Goal: Task Accomplishment & Management: Manage account settings

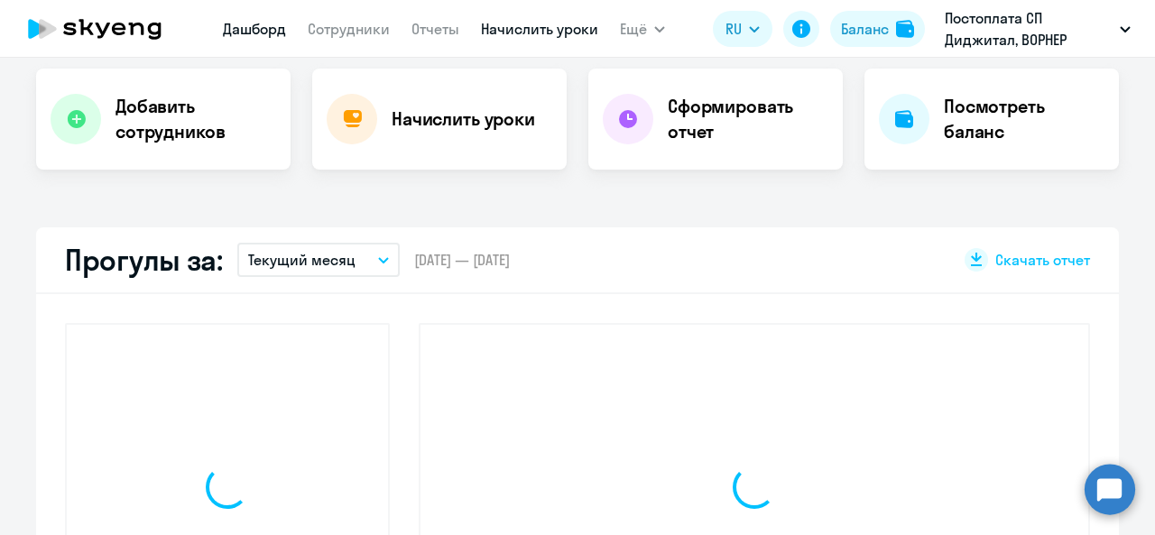
click at [525, 31] on link "Начислить уроки" at bounding box center [539, 29] width 117 height 18
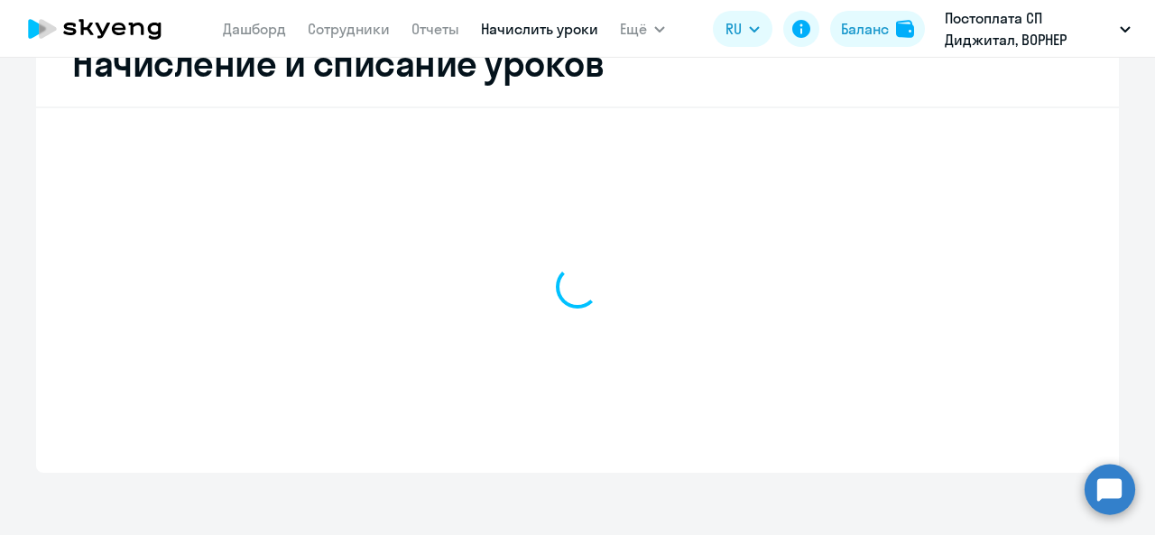
scroll to position [370, 0]
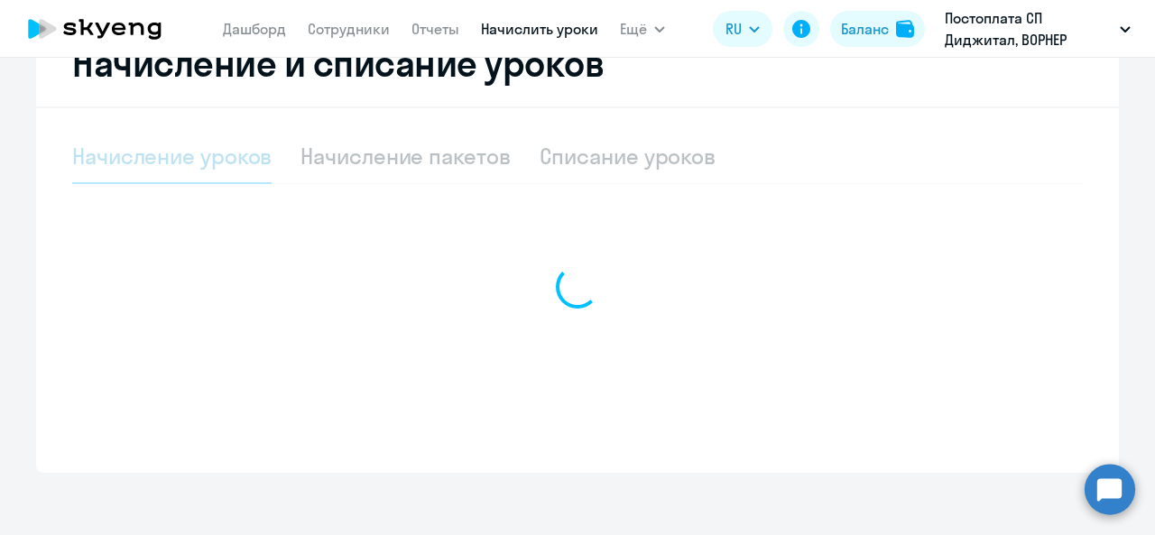
select select "10"
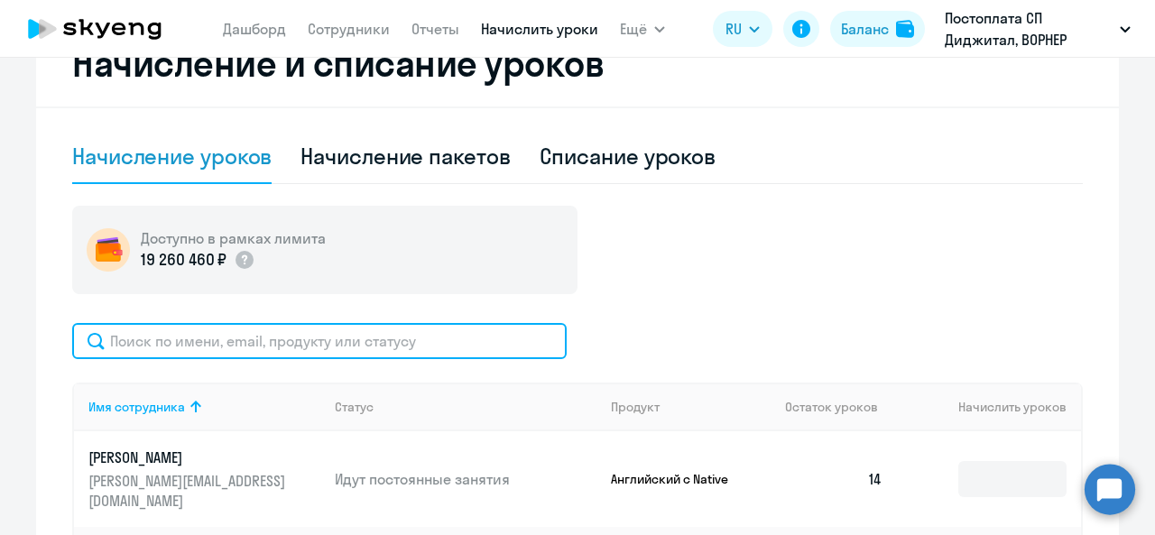
click at [404, 326] on input "text" at bounding box center [319, 341] width 495 height 36
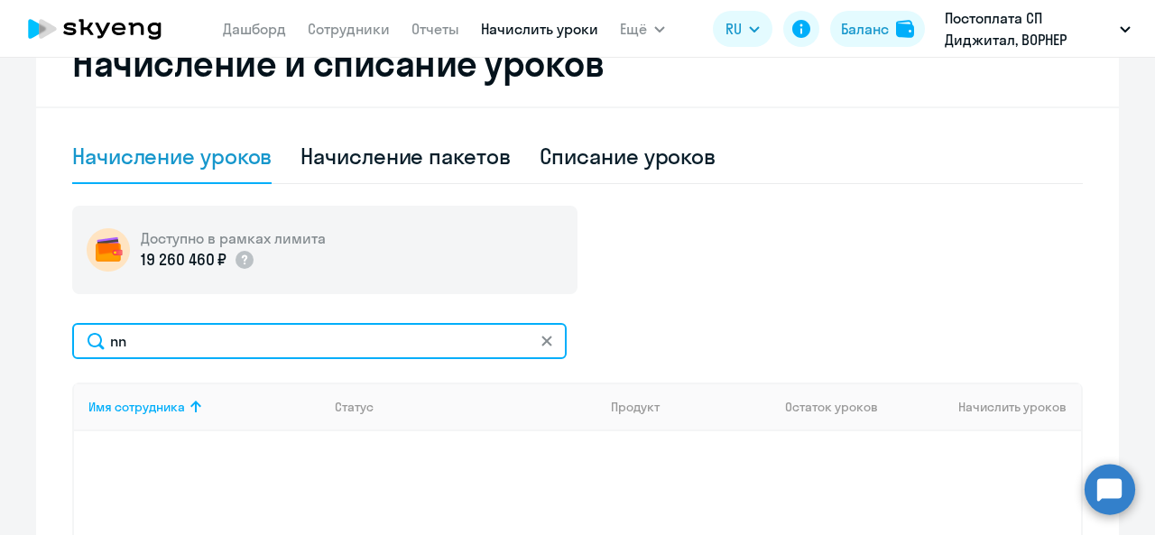
type input "n"
type input "т"
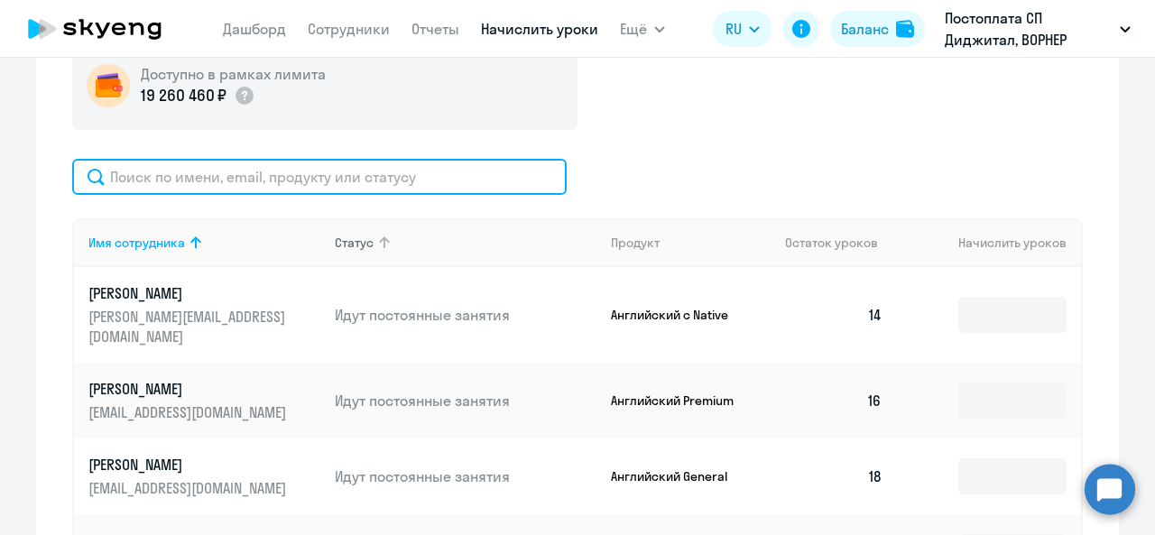
scroll to position [550, 0]
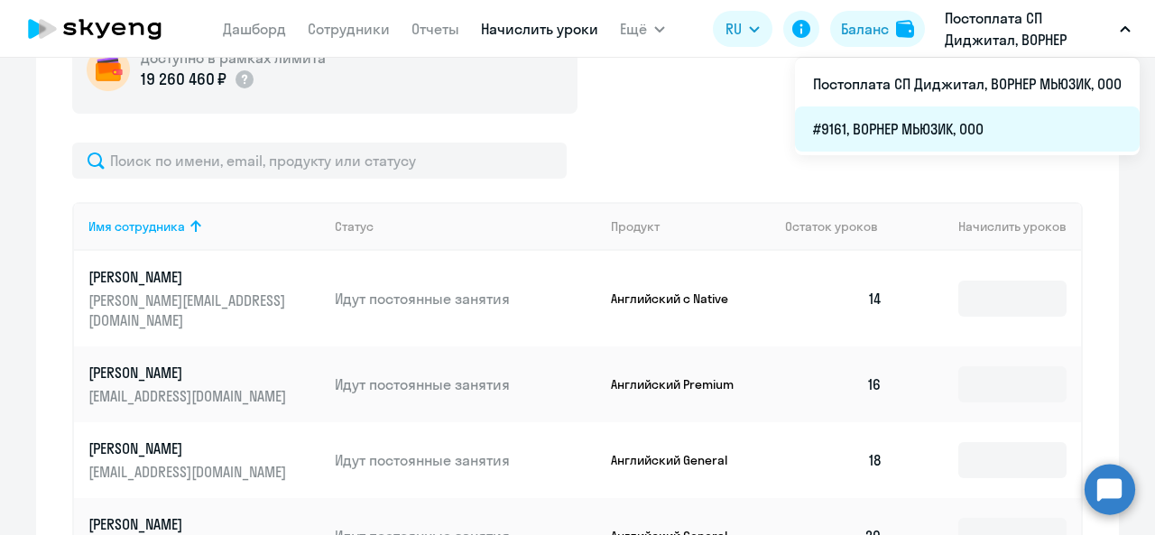
click at [911, 124] on li "#9161, ВОРНЕР МЬЮЗИК, ООО" at bounding box center [967, 128] width 345 height 45
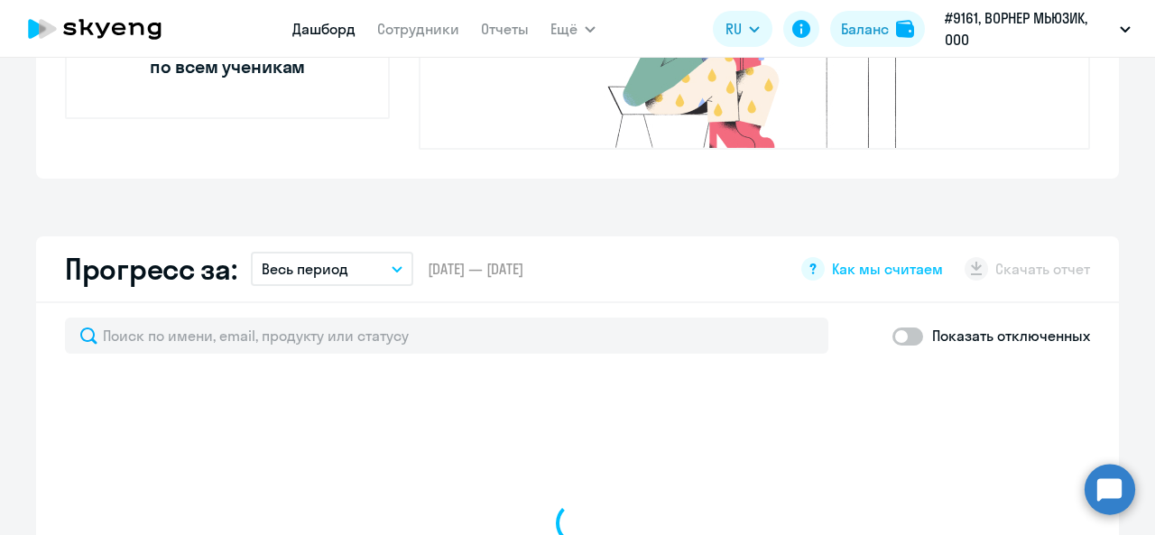
scroll to position [911, 0]
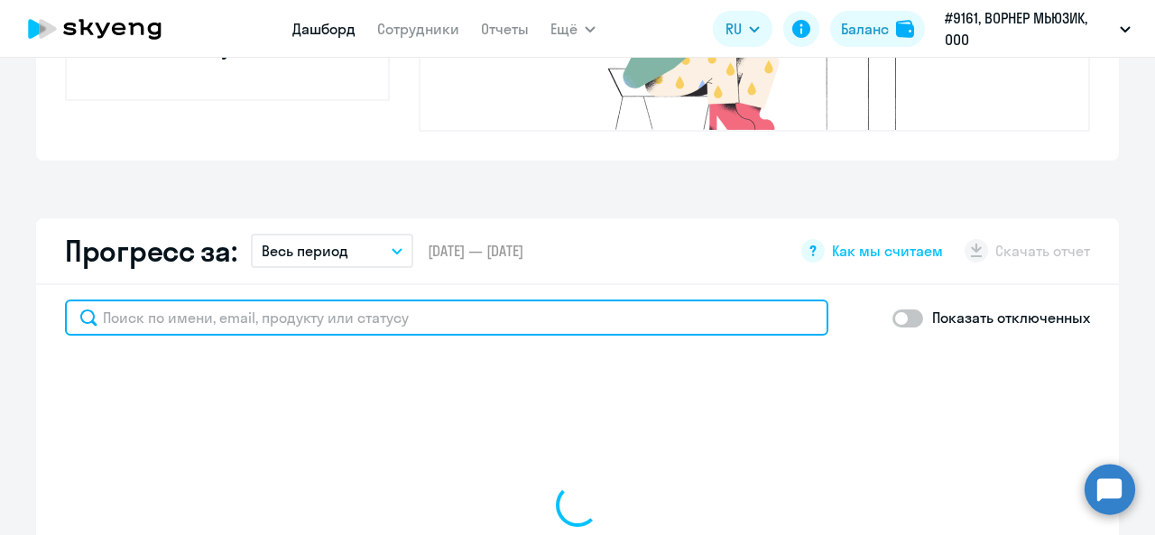
click at [357, 300] on input "text" at bounding box center [446, 318] width 763 height 36
type input "трош"
select select "30"
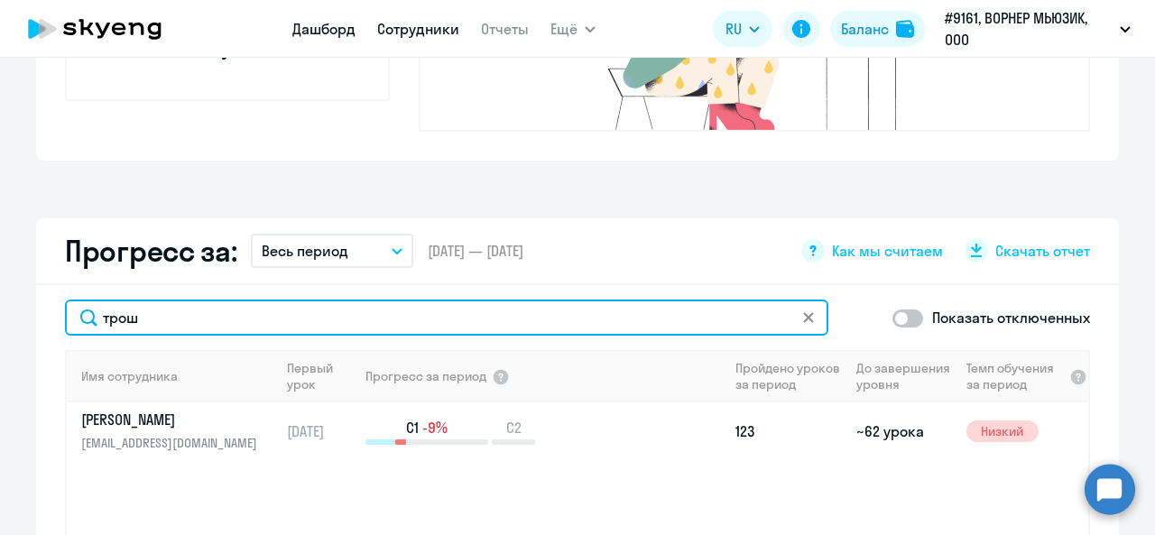
type input "трош"
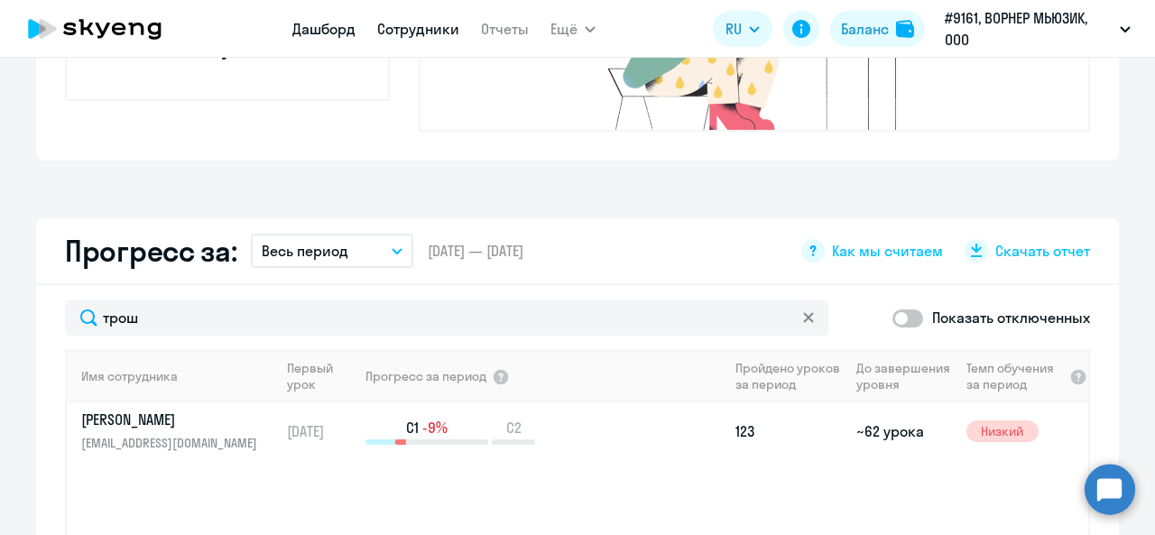
click at [427, 30] on link "Сотрудники" at bounding box center [418, 29] width 82 height 18
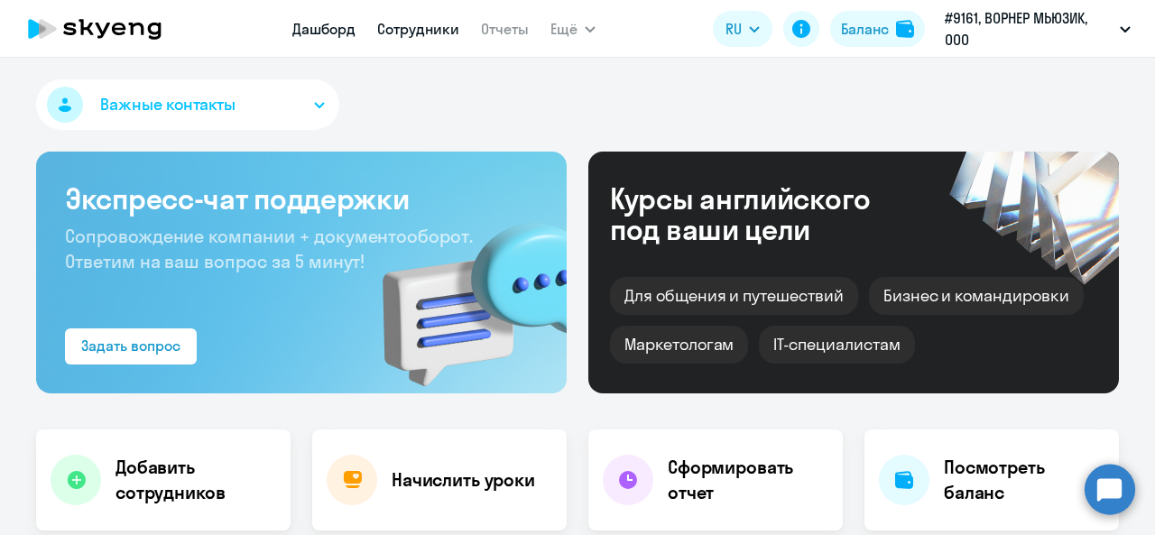
select select "30"
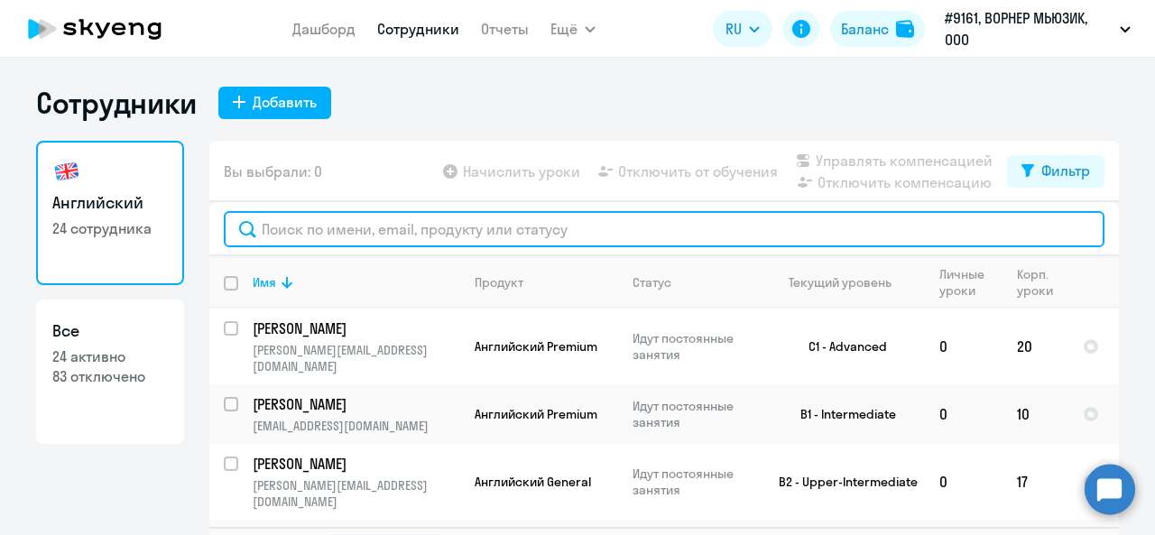
click at [564, 227] on input "text" at bounding box center [664, 229] width 881 height 36
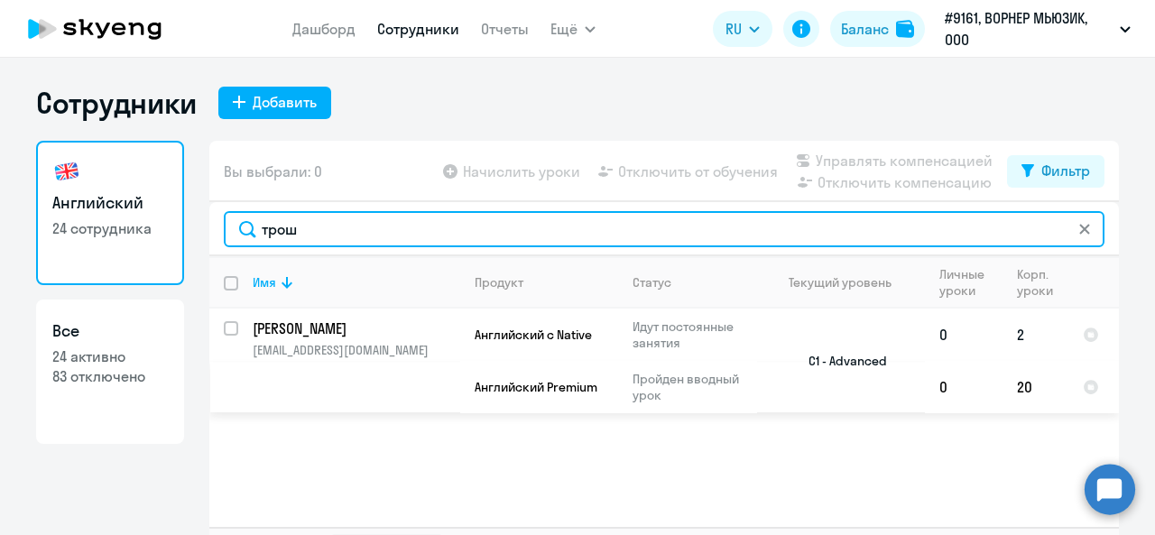
type input "трош"
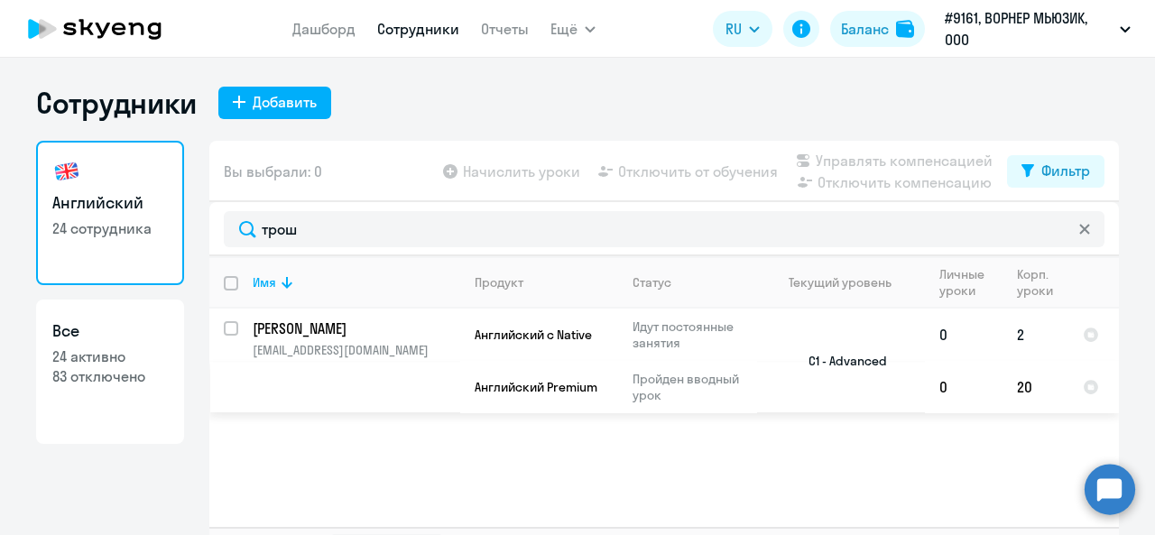
click at [224, 328] on input "select row 4904006" at bounding box center [242, 339] width 36 height 36
checkbox input "true"
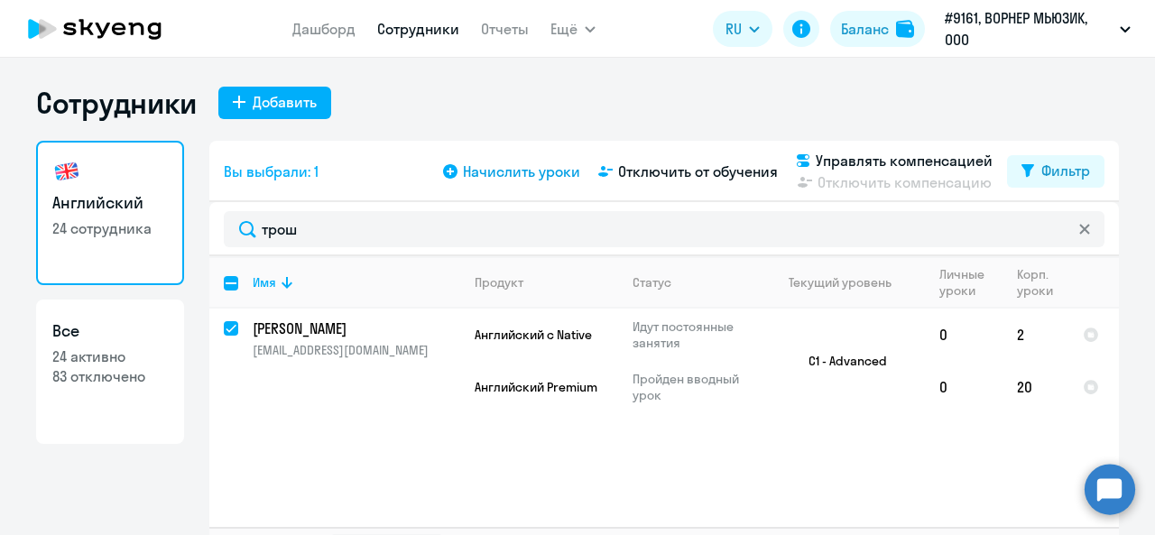
click at [555, 175] on span "Начислить уроки" at bounding box center [521, 172] width 117 height 22
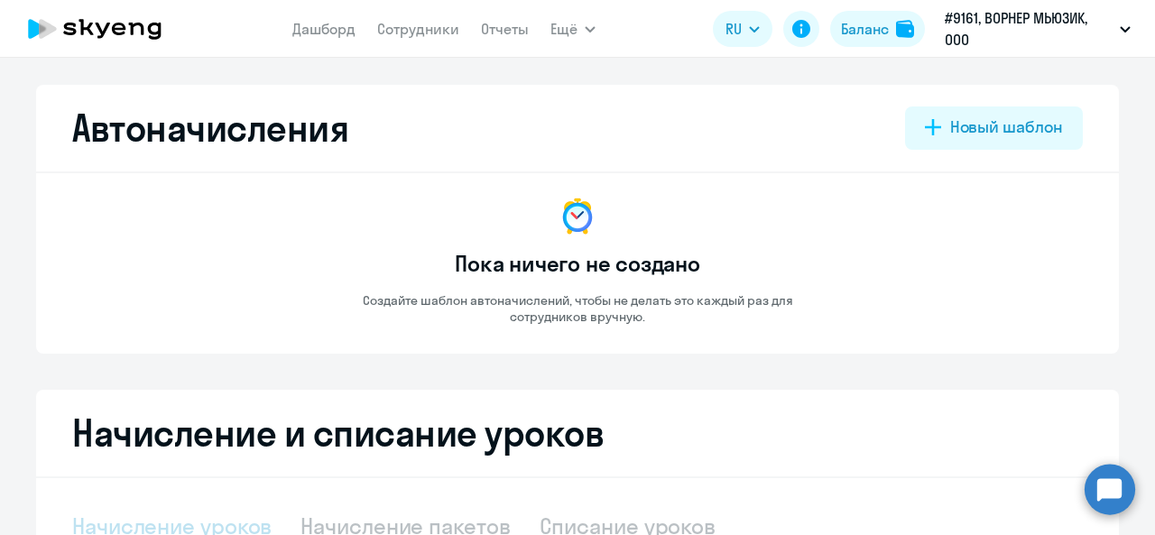
select select "10"
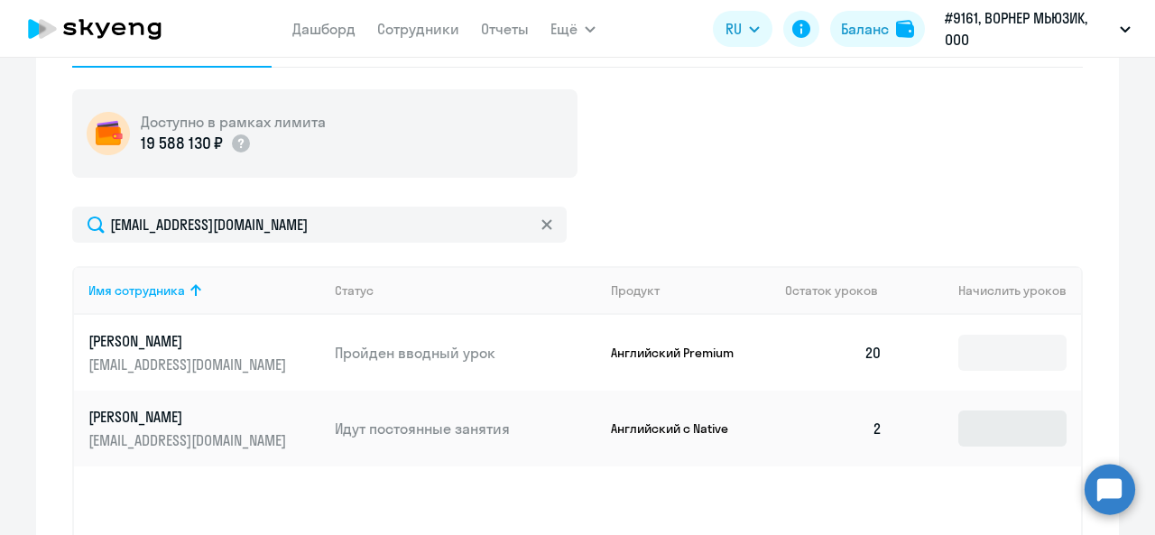
scroll to position [541, 0]
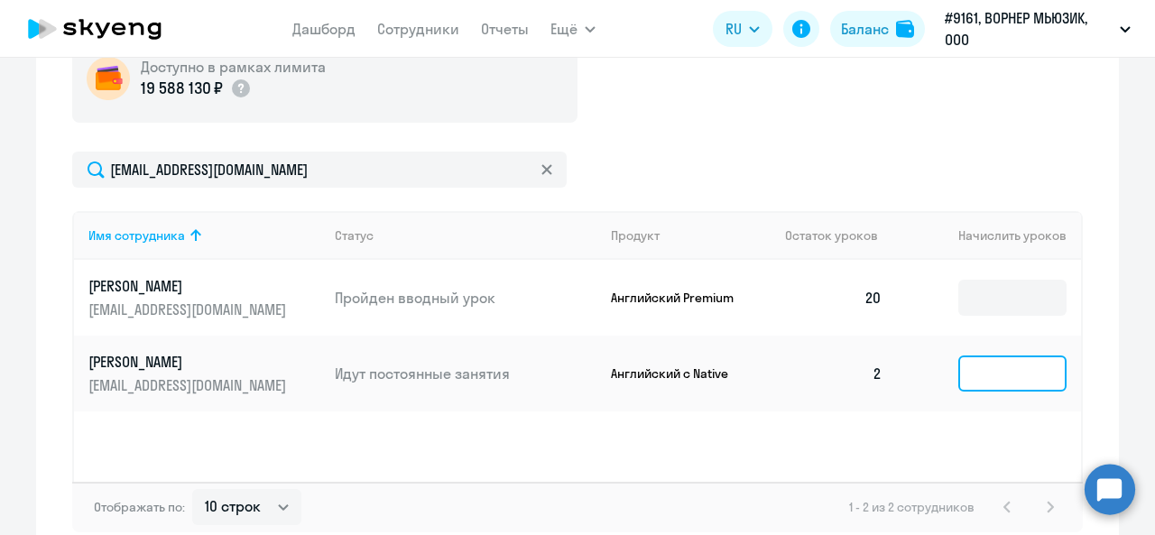
click at [978, 375] on input at bounding box center [1012, 374] width 108 height 36
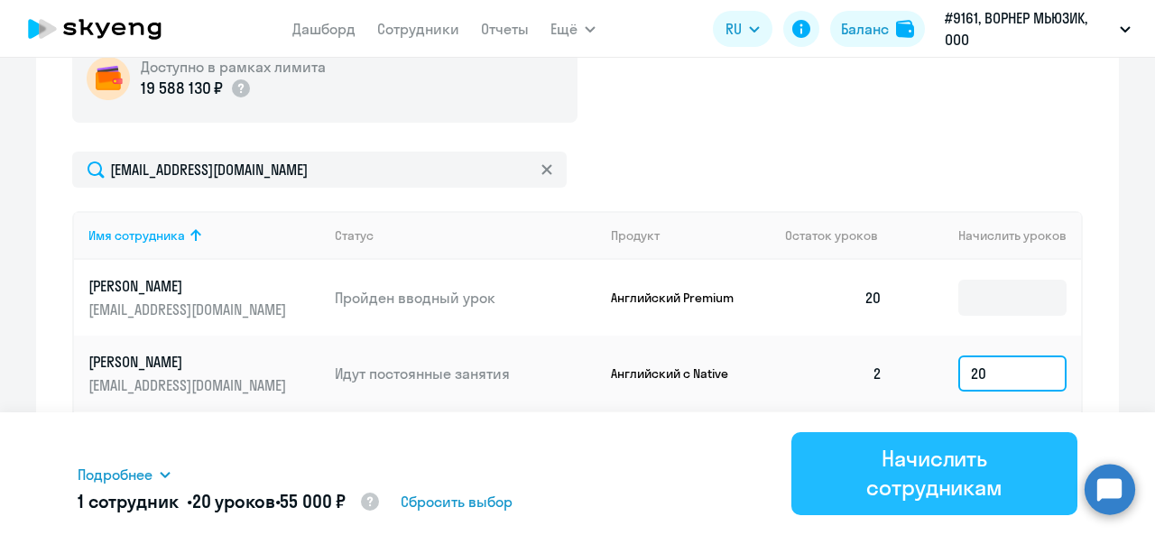
type input "20"
click at [899, 469] on div "Начислить сотрудникам" at bounding box center [935, 473] width 236 height 58
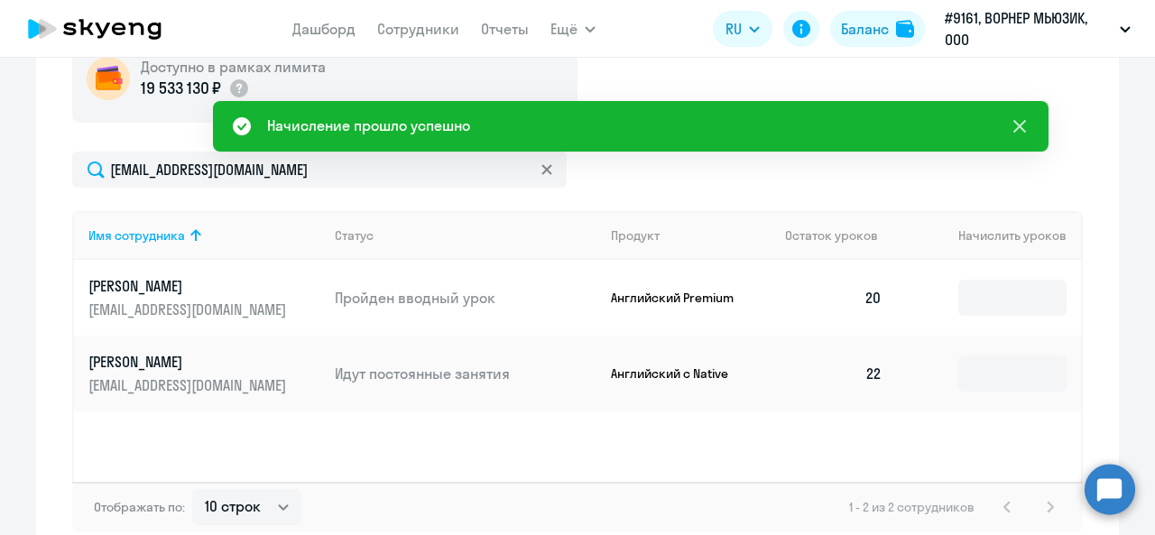
drag, startPoint x: 1024, startPoint y: 130, endPoint x: 1009, endPoint y: 129, distance: 15.4
click at [1023, 130] on icon at bounding box center [1019, 126] width 13 height 13
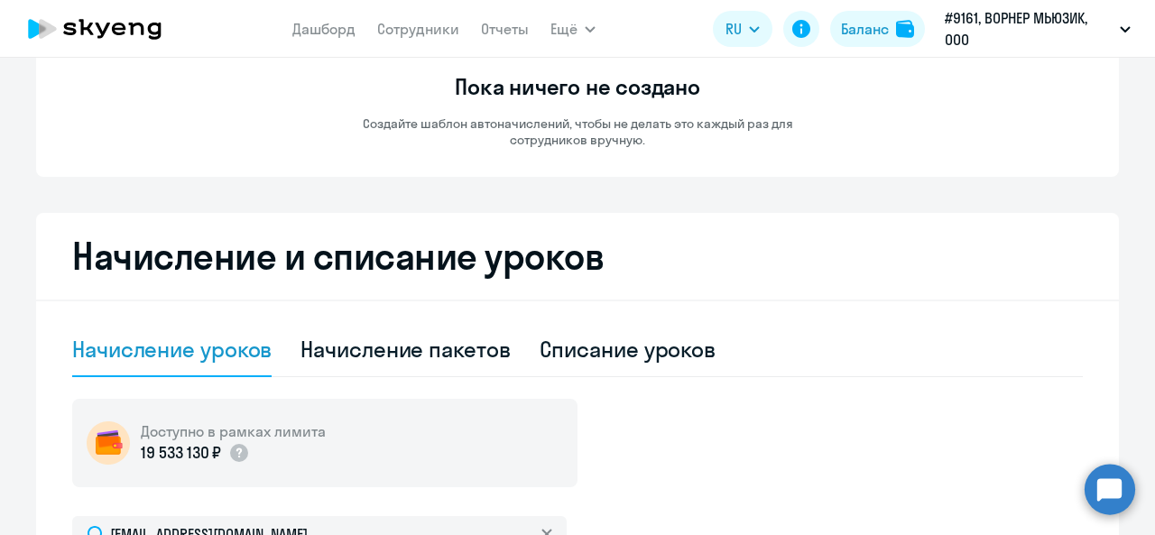
scroll to position [0, 0]
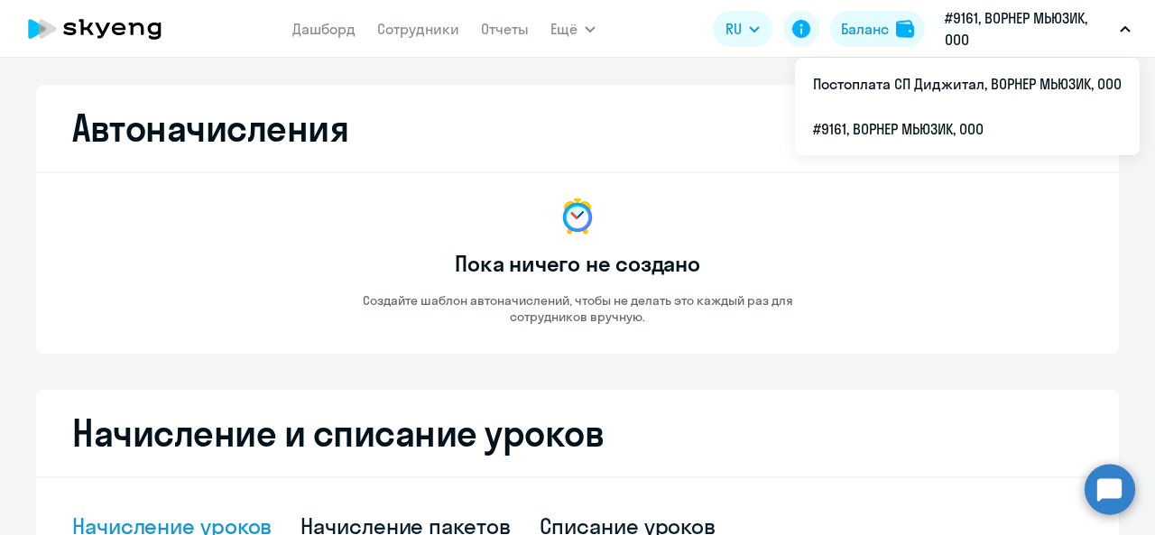
click at [76, 24] on icon at bounding box center [94, 28] width 159 height 45
